Goal: Information Seeking & Learning: Learn about a topic

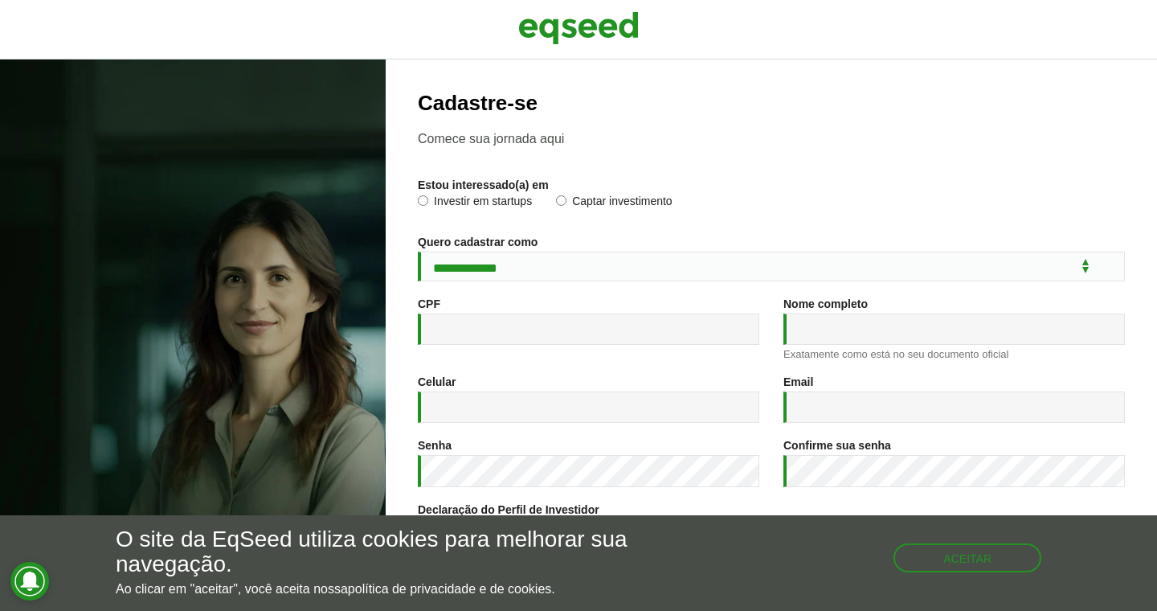
scroll to position [213, 0]
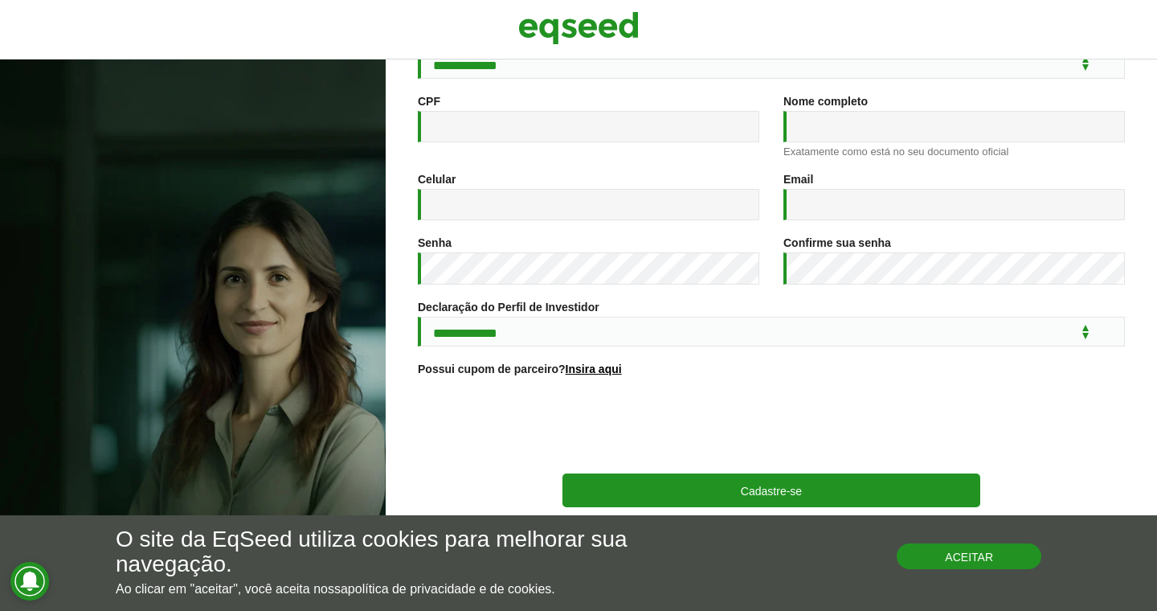
click at [986, 557] on button "Aceitar" at bounding box center [969, 556] width 145 height 26
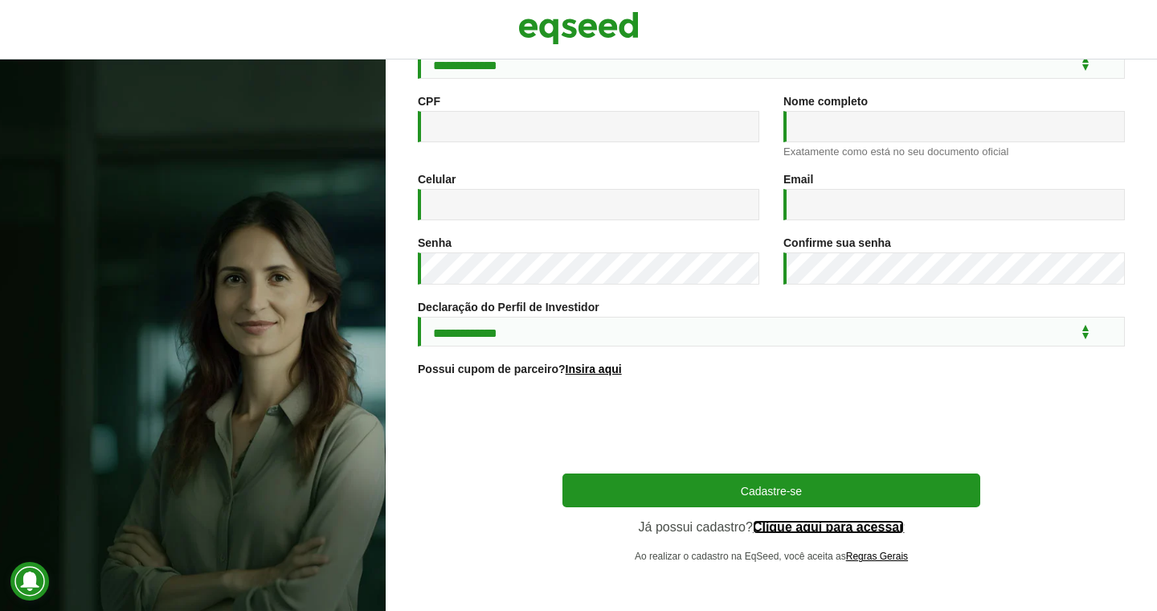
click at [806, 526] on link "Clique aqui para acessar" at bounding box center [829, 527] width 152 height 13
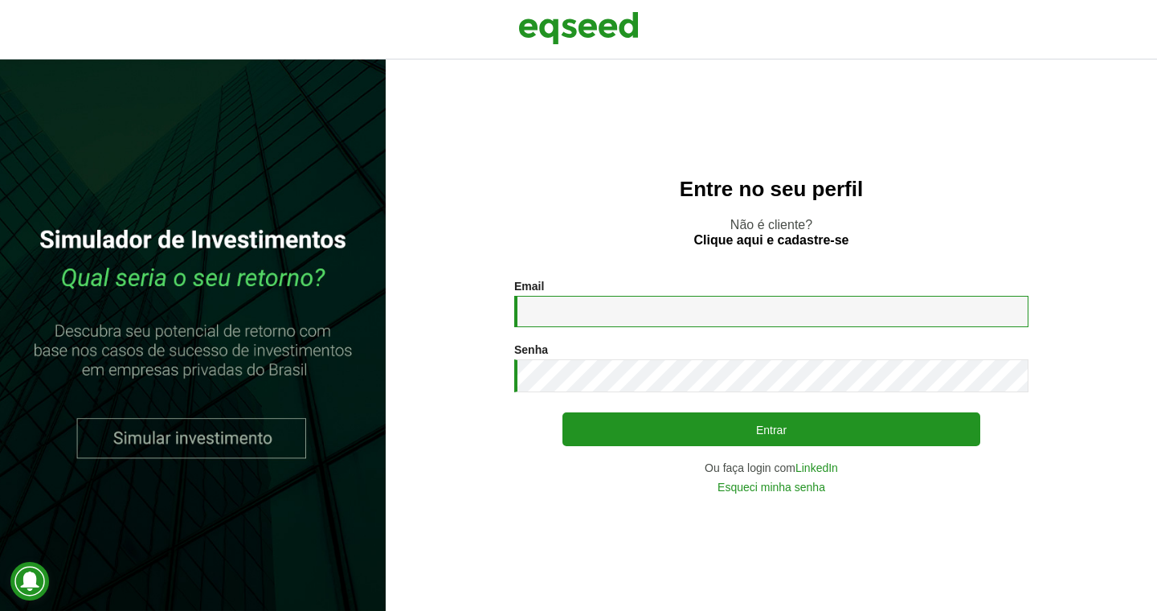
click at [743, 313] on input "Email *" at bounding box center [771, 311] width 514 height 31
type input "**********"
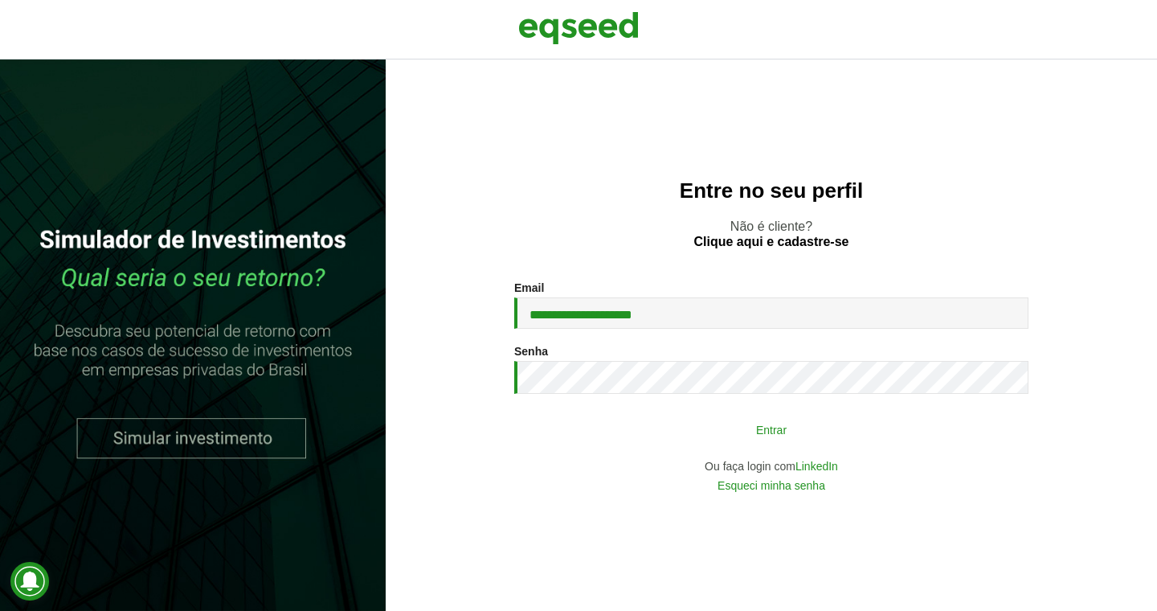
click at [706, 423] on button "Entrar" at bounding box center [772, 429] width 418 height 31
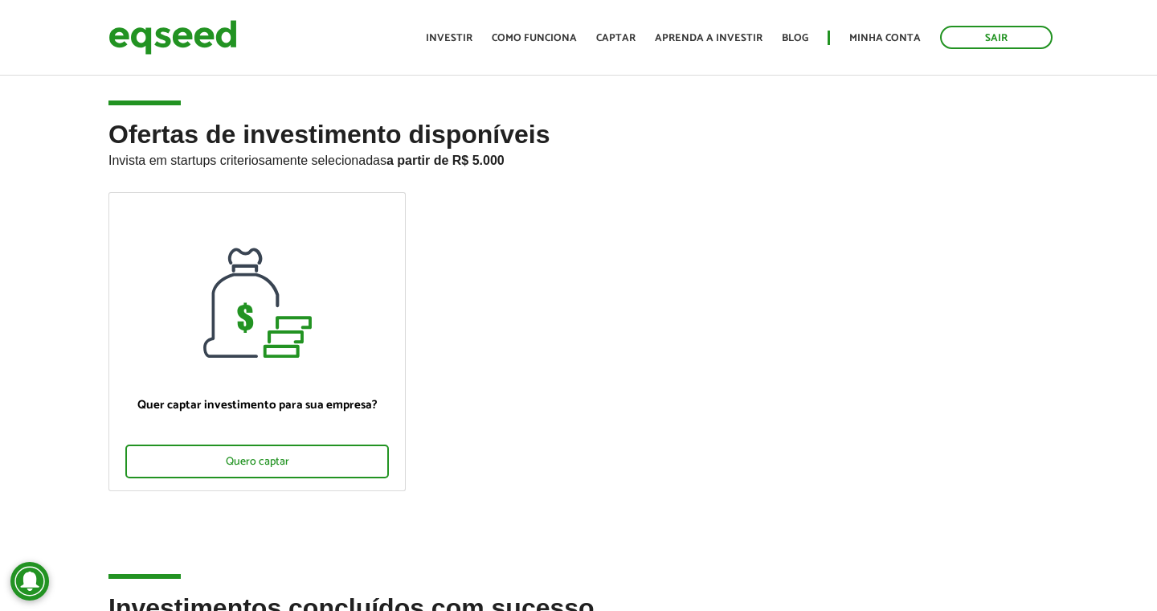
click at [55, 317] on div "Ofertas de investimento disponíveis Invista em startups criteriosamente selecio…" at bounding box center [578, 357] width 1157 height 473
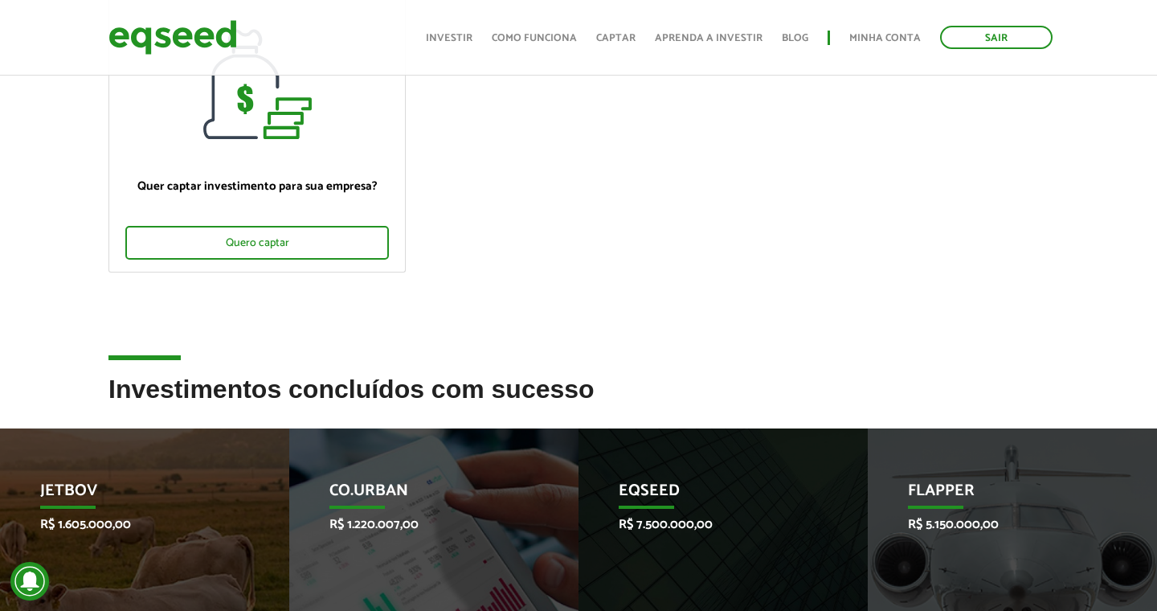
scroll to position [379, 0]
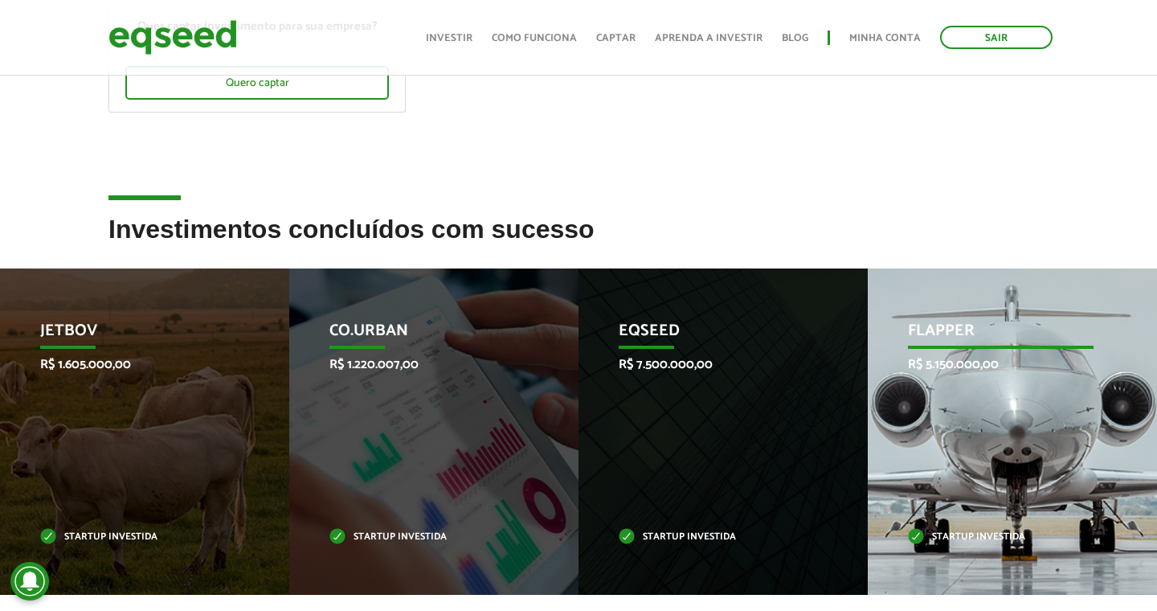
click at [967, 403] on div "Flapper R$ 5.150.000,00 Startup investida" at bounding box center [1000, 431] width 265 height 326
click at [941, 330] on p "Flapper" at bounding box center [1001, 334] width 186 height 27
click at [996, 535] on p "Startup investida" at bounding box center [1001, 537] width 186 height 9
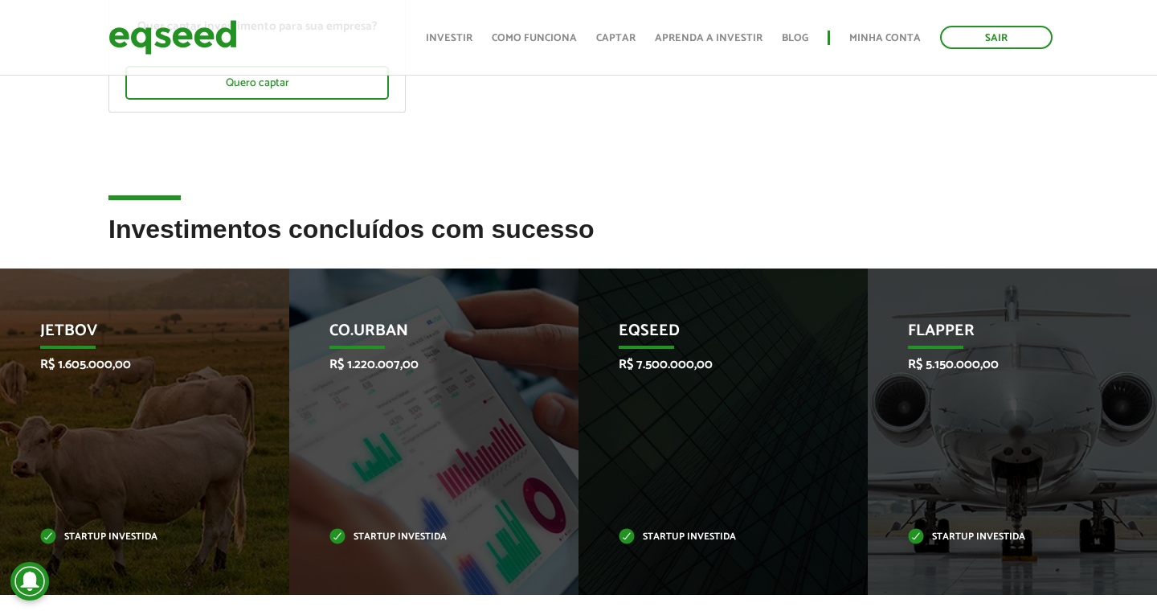
click at [65, 218] on div "Investimentos concluídos com sucesso" at bounding box center [578, 241] width 1157 height 52
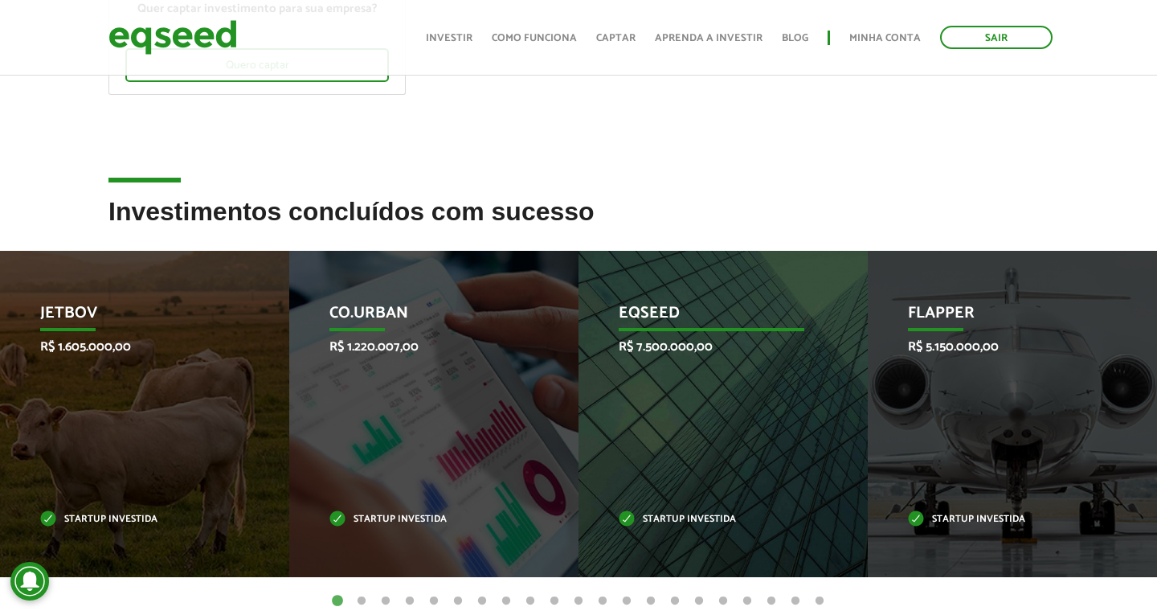
scroll to position [485, 0]
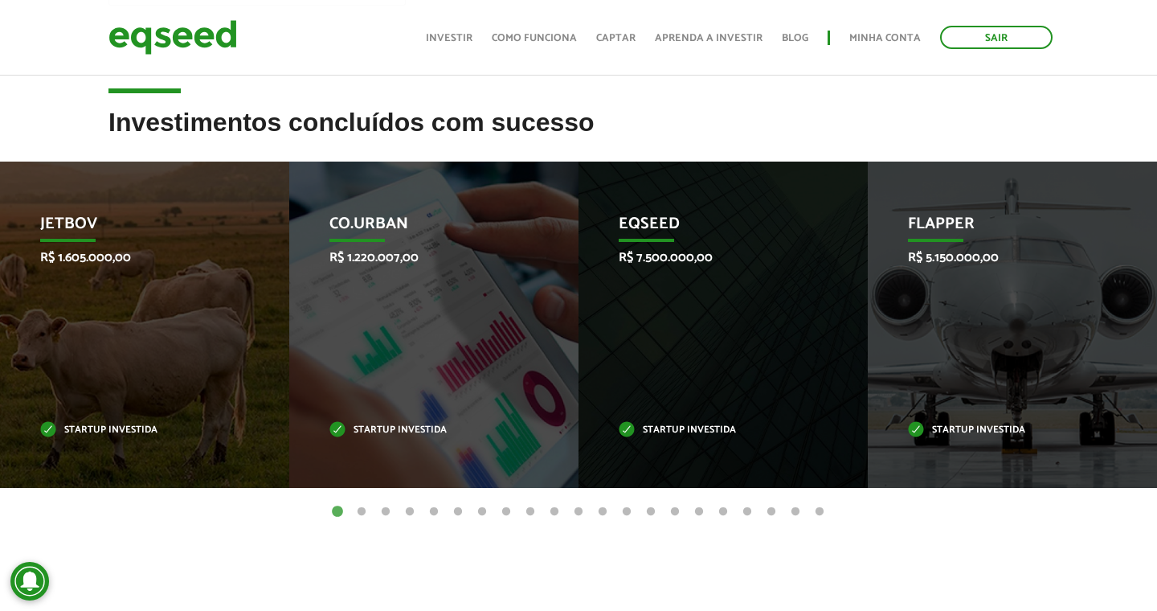
click at [362, 507] on button "2" at bounding box center [362, 512] width 16 height 16
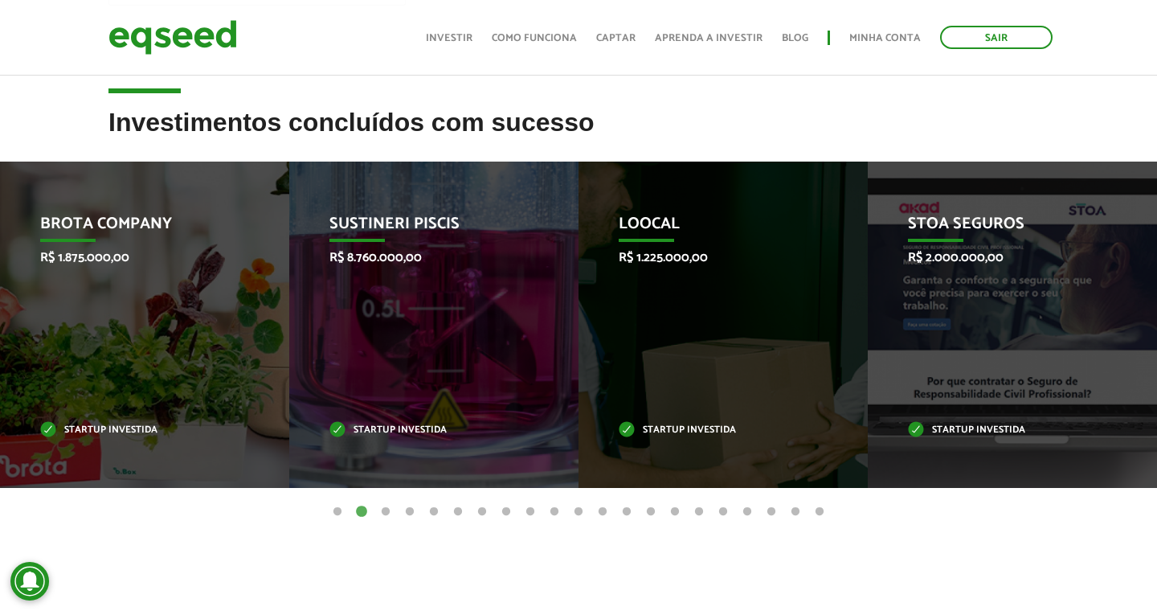
click at [390, 509] on button "3" at bounding box center [386, 512] width 16 height 16
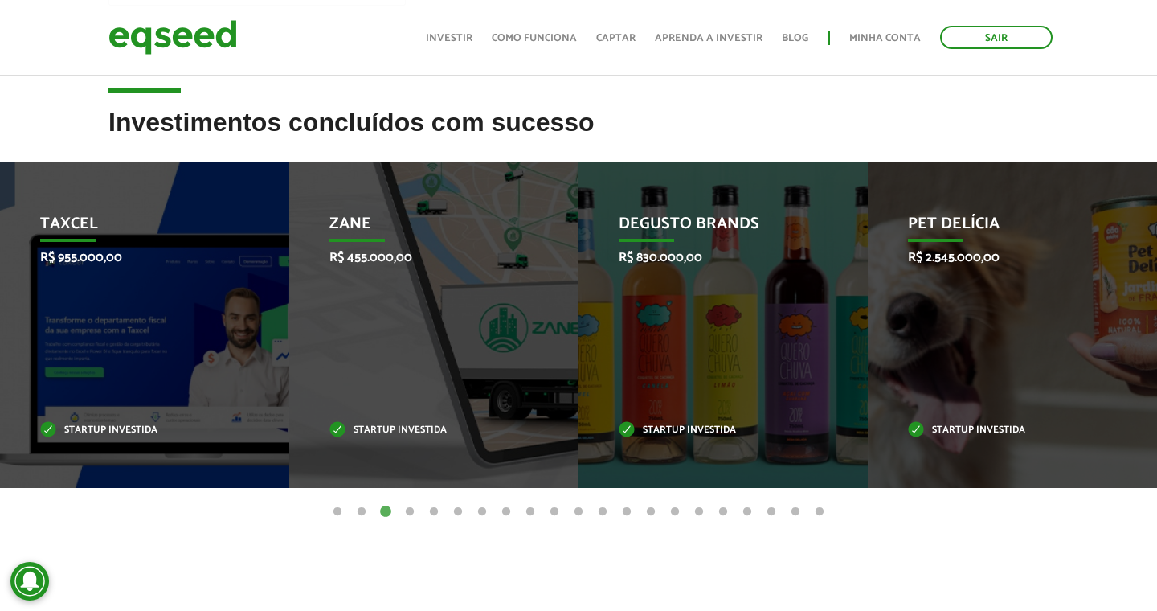
click at [415, 507] on button "4" at bounding box center [410, 512] width 16 height 16
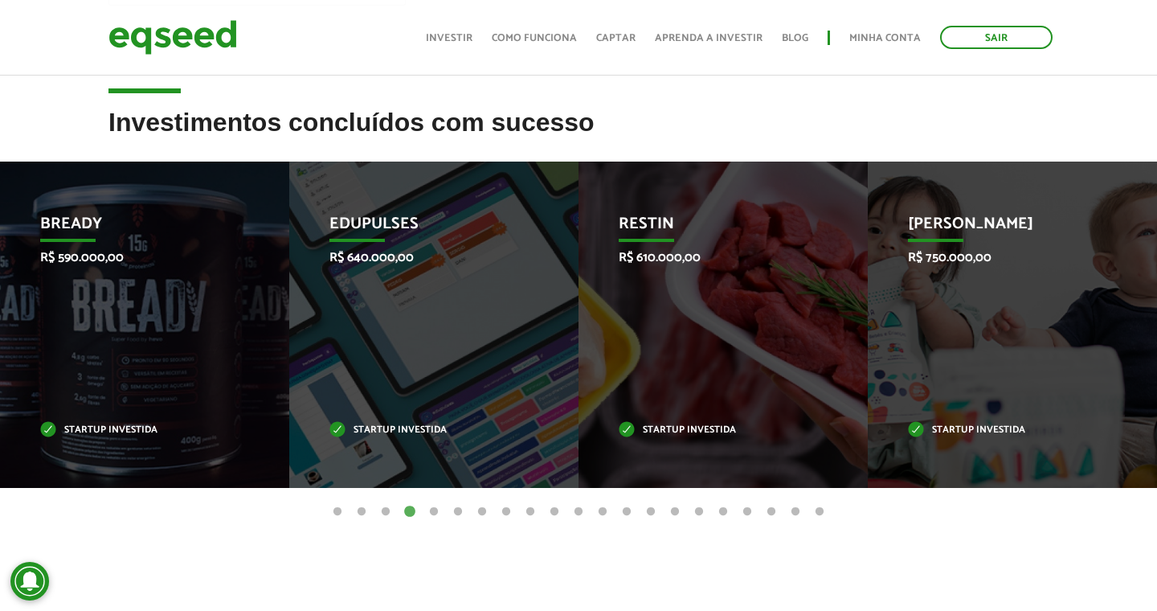
click at [439, 510] on button "5" at bounding box center [434, 512] width 16 height 16
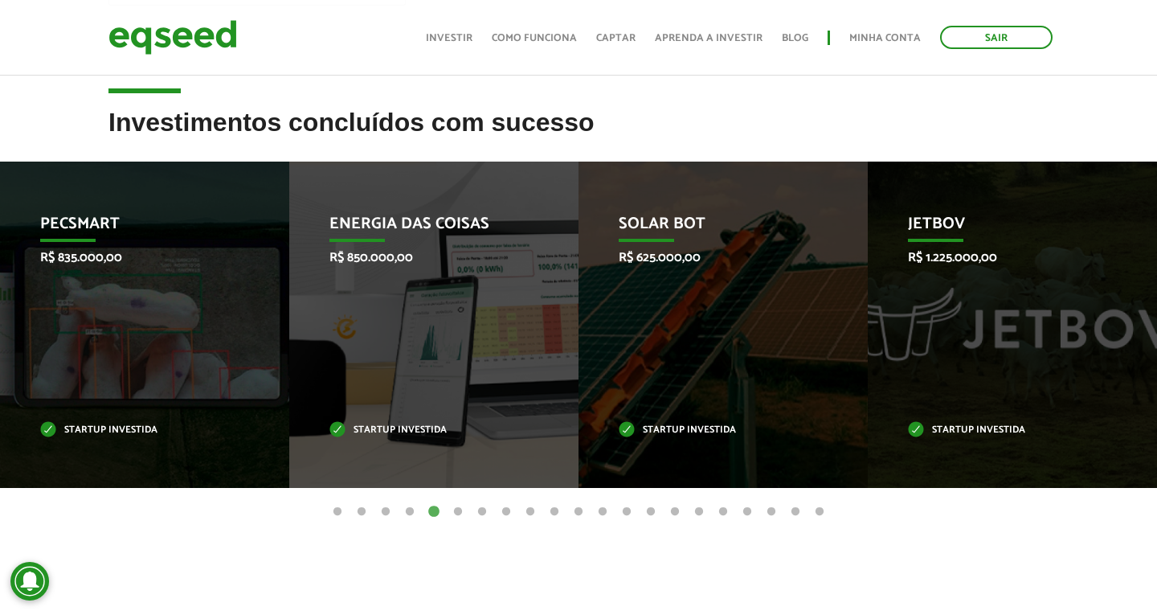
click at [454, 510] on button "6" at bounding box center [458, 512] width 16 height 16
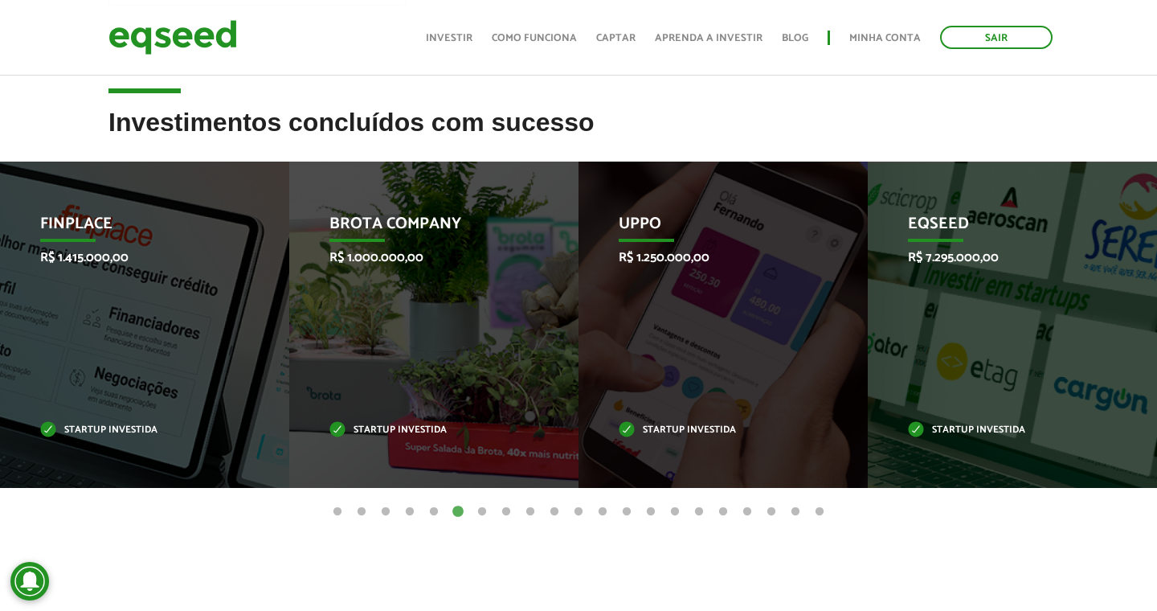
click at [477, 510] on button "7" at bounding box center [482, 512] width 16 height 16
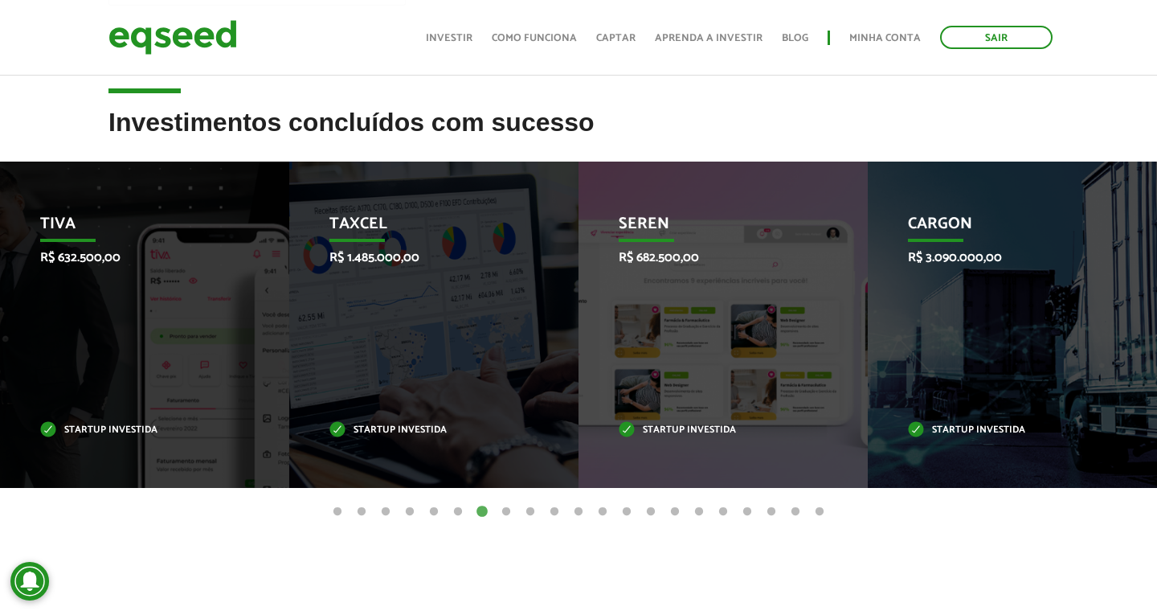
click at [501, 510] on button "8" at bounding box center [506, 512] width 16 height 16
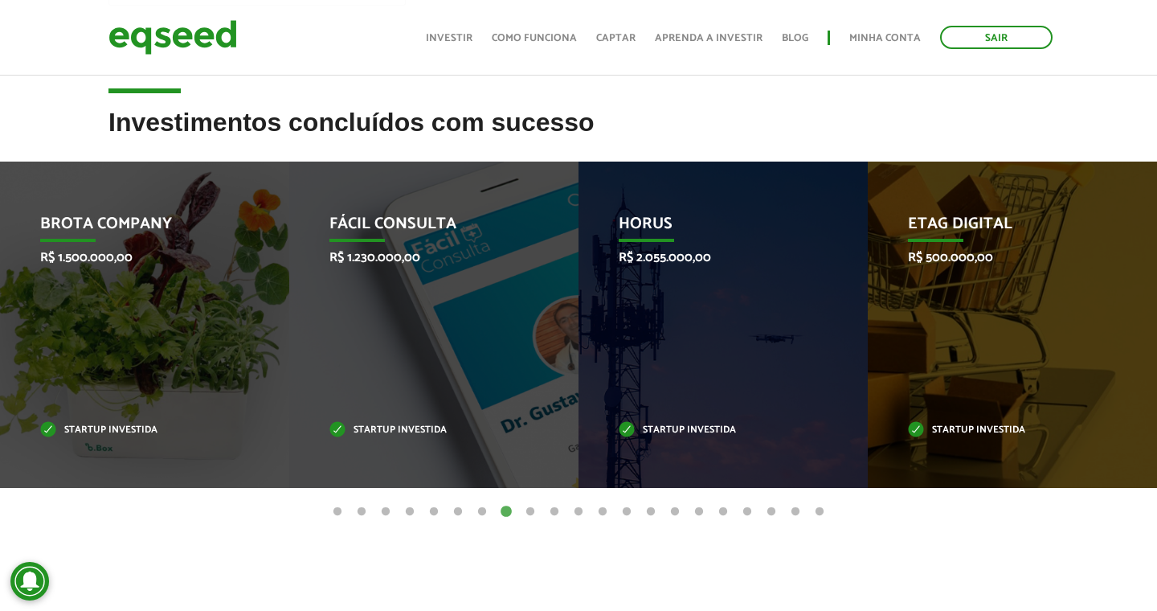
click at [534, 510] on button "9" at bounding box center [530, 512] width 16 height 16
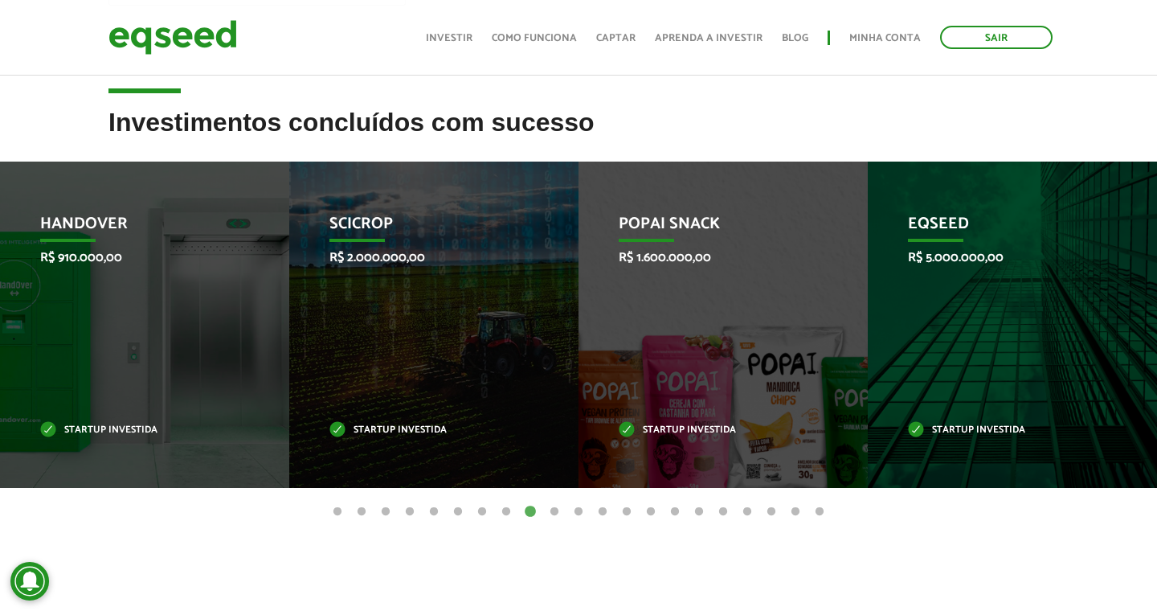
click at [553, 509] on button "10" at bounding box center [554, 512] width 16 height 16
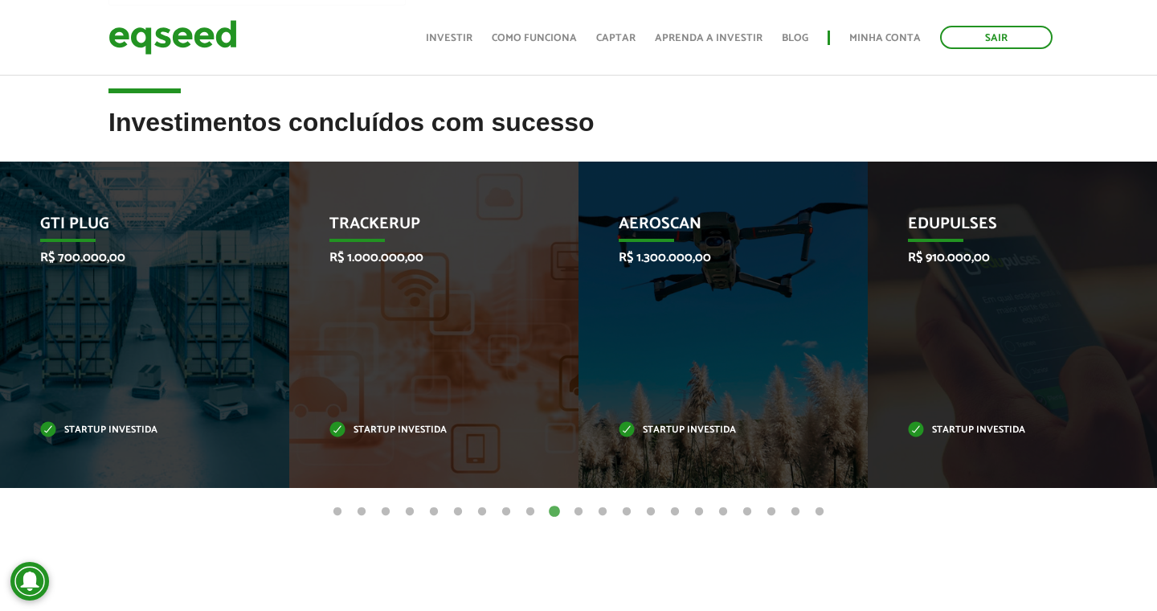
click at [580, 508] on button "11" at bounding box center [579, 512] width 16 height 16
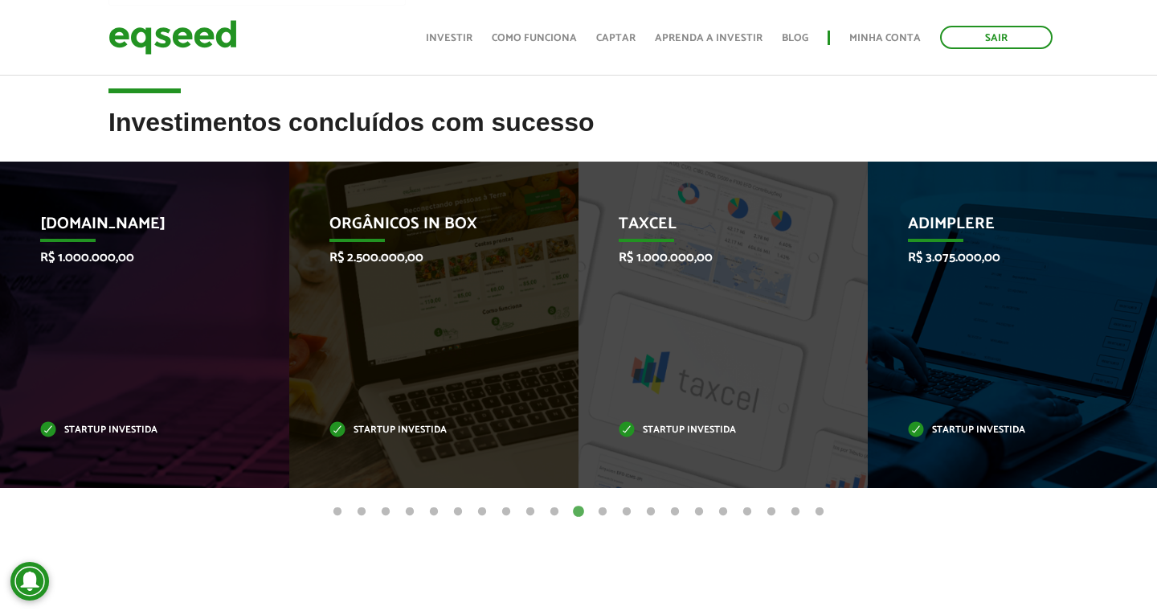
click at [600, 506] on button "12" at bounding box center [603, 512] width 16 height 16
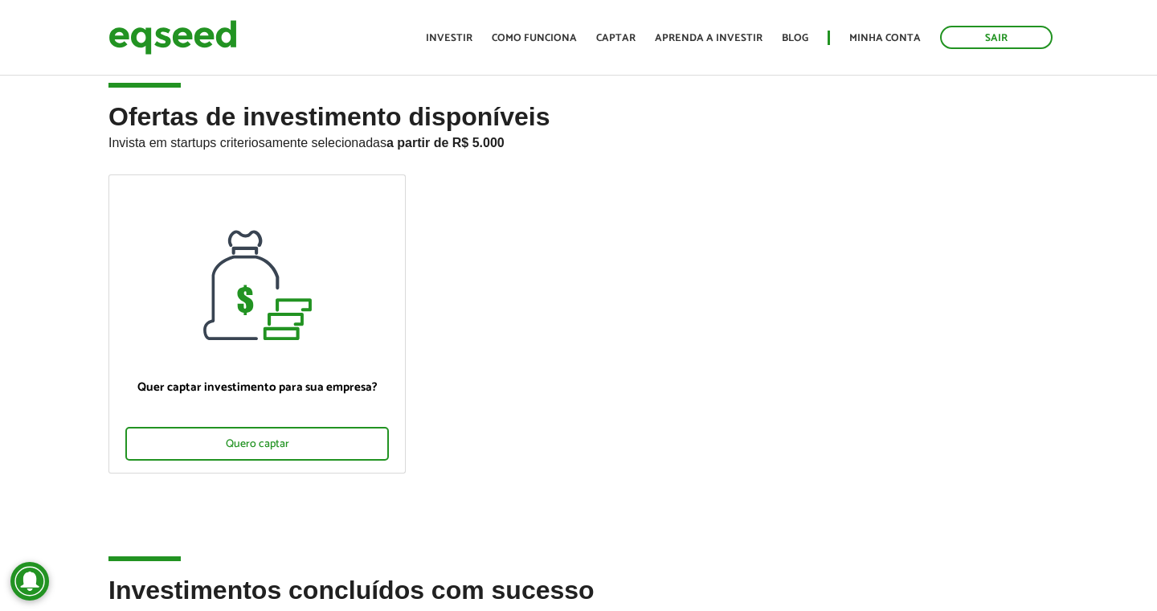
scroll to position [0, 0]
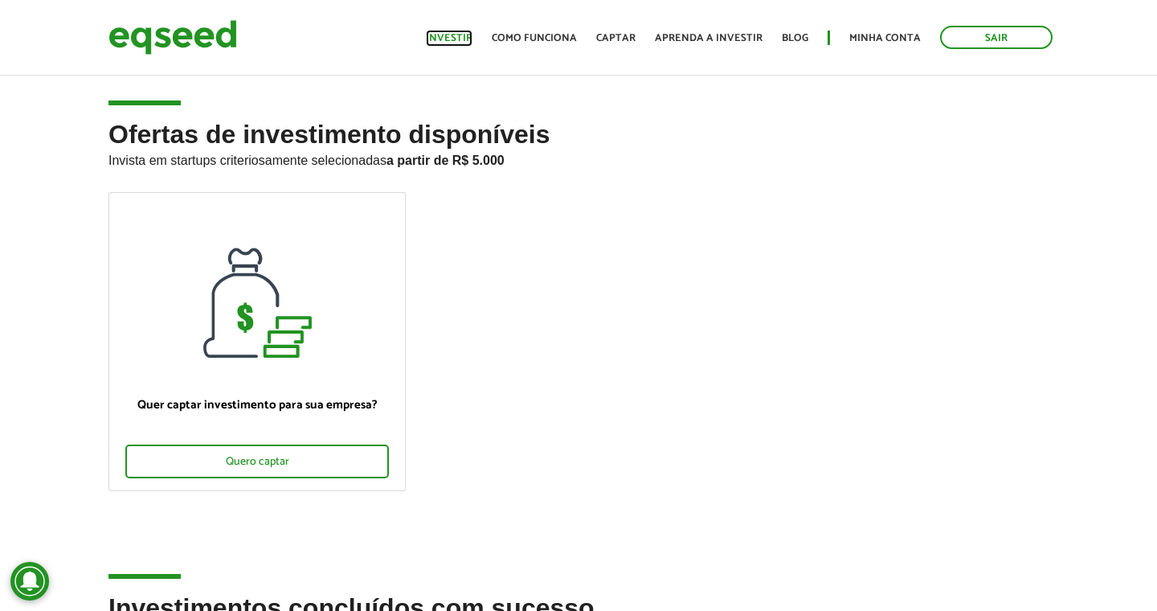
click at [464, 39] on link "Investir" at bounding box center [449, 38] width 47 height 10
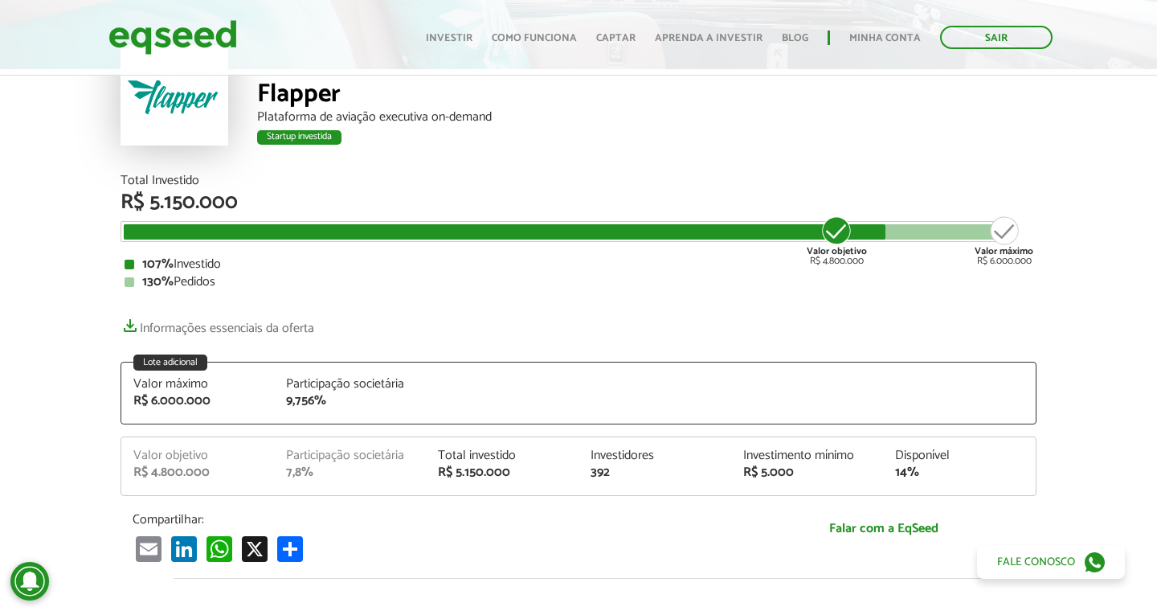
scroll to position [100, 0]
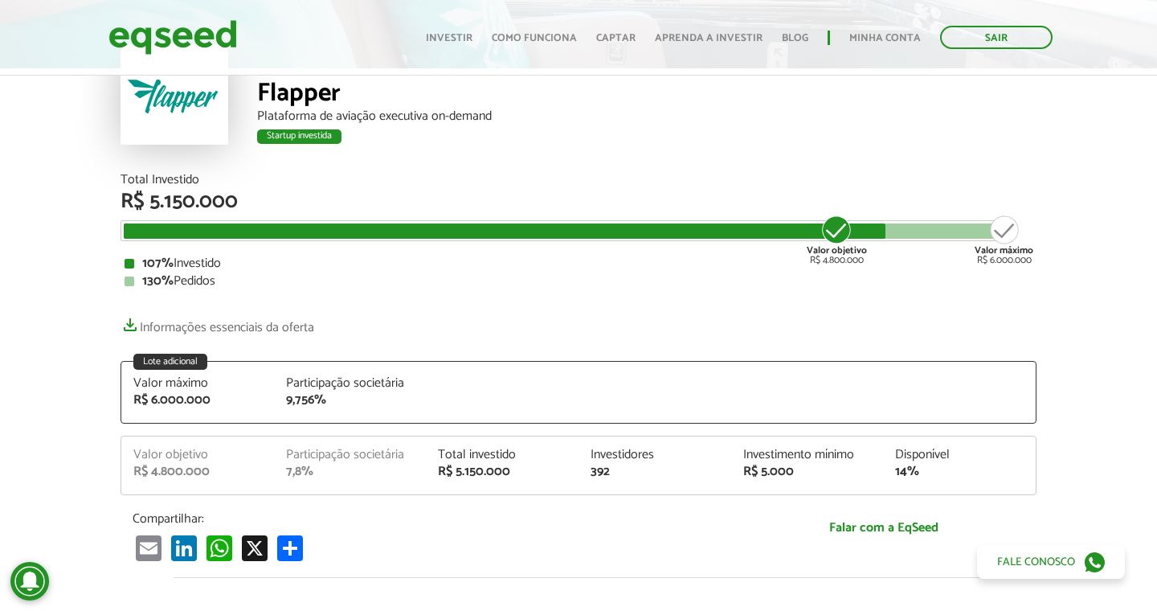
click at [64, 289] on article "Flapper Plataforma de aviação executiva on-demand Startup investida Startup inv…" at bounding box center [578, 548] width 1157 height 1153
click at [63, 342] on article "Flapper Plataforma de aviação executiva on-demand Startup investida Startup inv…" at bounding box center [578, 548] width 1157 height 1153
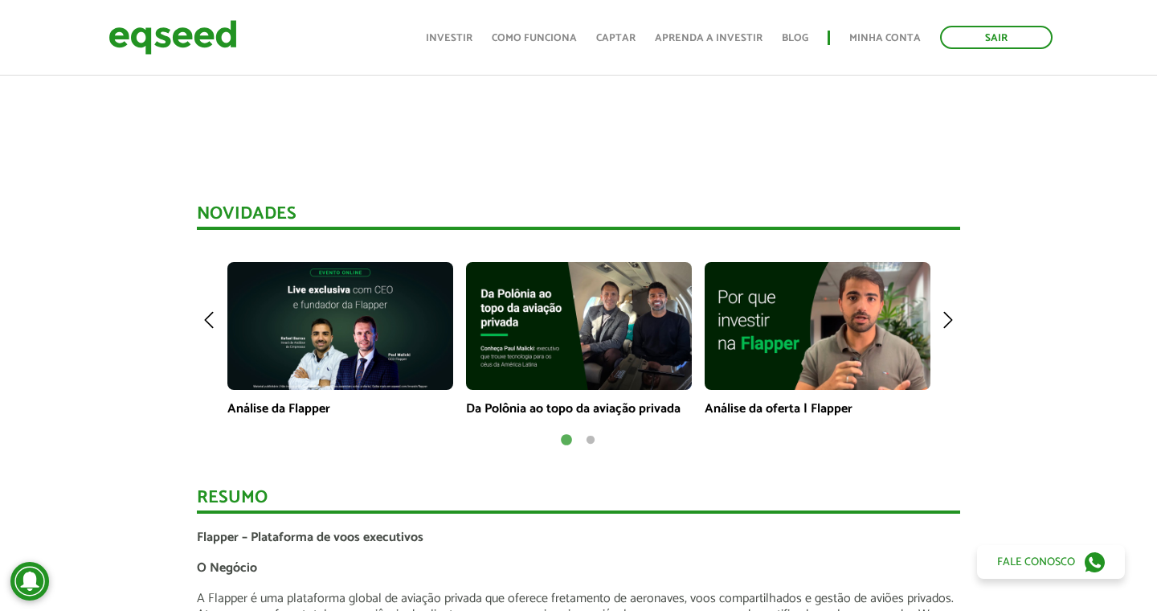
scroll to position [1088, 0]
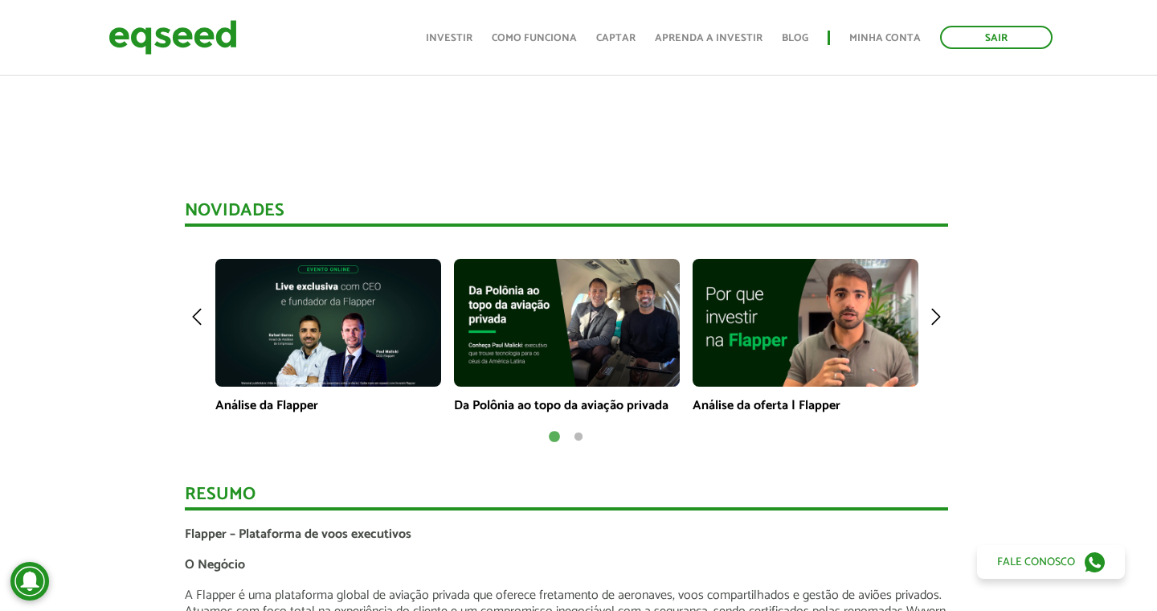
click at [577, 432] on button "2" at bounding box center [579, 437] width 16 height 16
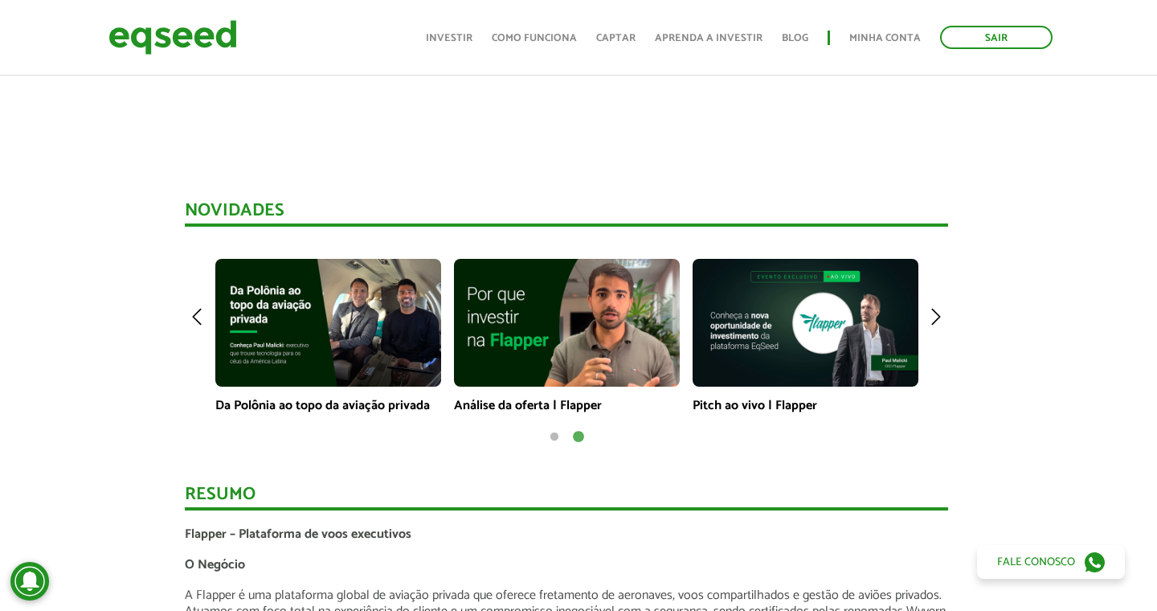
click at [552, 434] on button "1" at bounding box center [554, 437] width 16 height 16
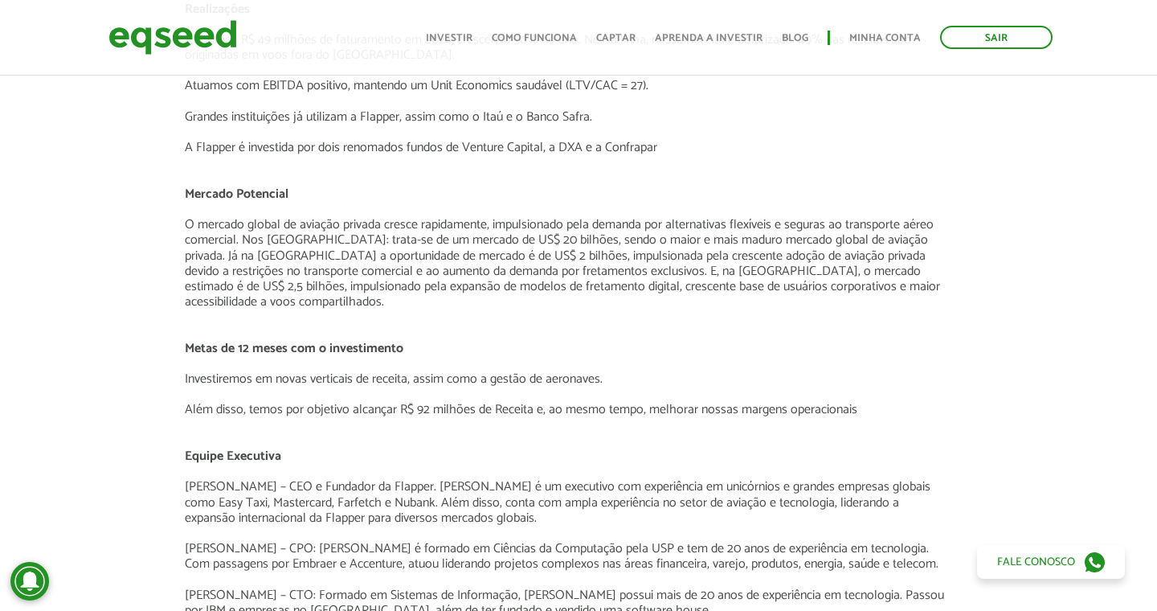
click at [65, 268] on div "Novidades Análise da Flapper Da [GEOGRAPHIC_DATA] ao topo da aviação privada An…" at bounding box center [566, 275] width 1181 height 1725
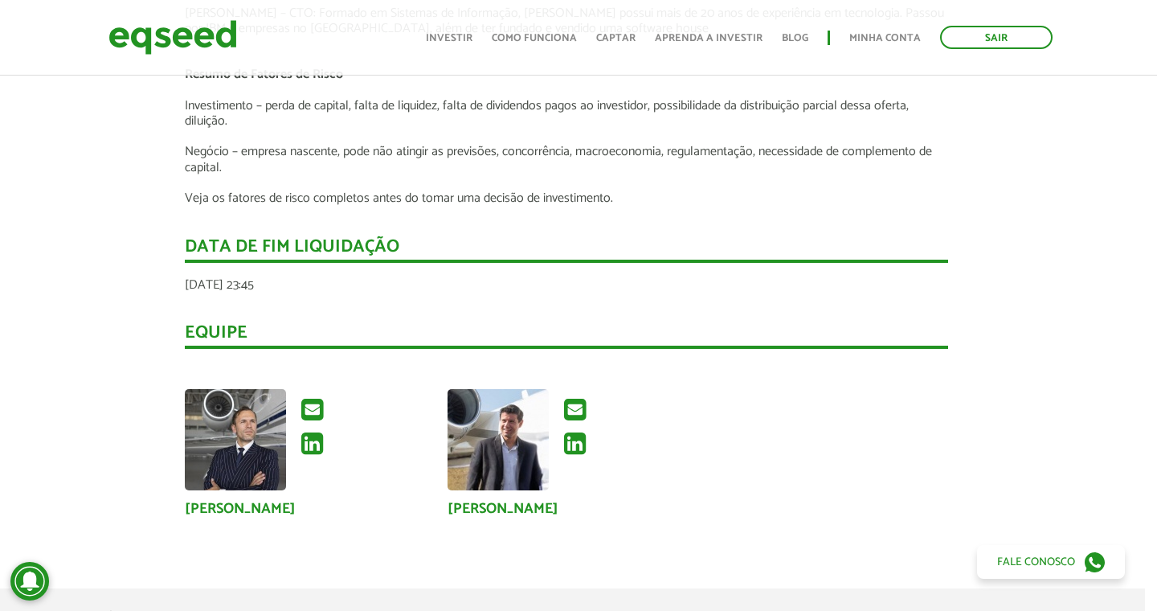
scroll to position [2458, 12]
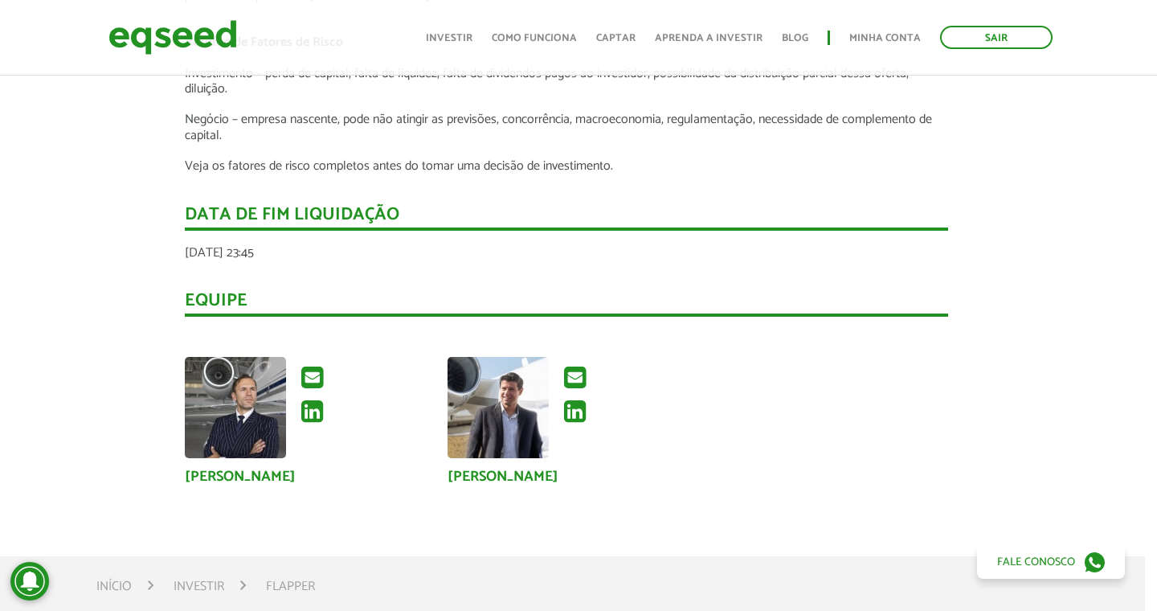
click at [577, 409] on icon at bounding box center [575, 412] width 22 height 26
